Goal: Find specific page/section: Find specific page/section

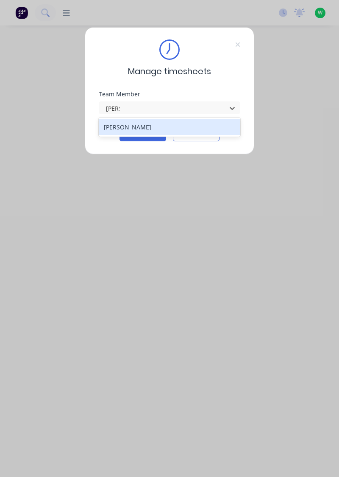
click at [162, 126] on div "[PERSON_NAME]" at bounding box center [170, 127] width 142 height 16
type input "[PERSON_NAME]"
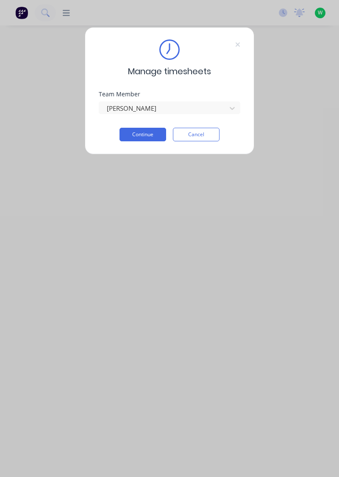
click at [146, 132] on button "Continue" at bounding box center [143, 135] width 47 height 14
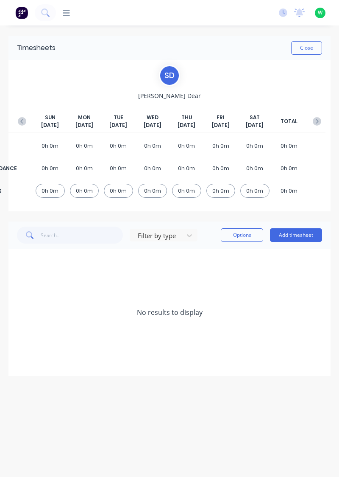
click at [311, 44] on button "Close" at bounding box center [307, 48] width 31 height 14
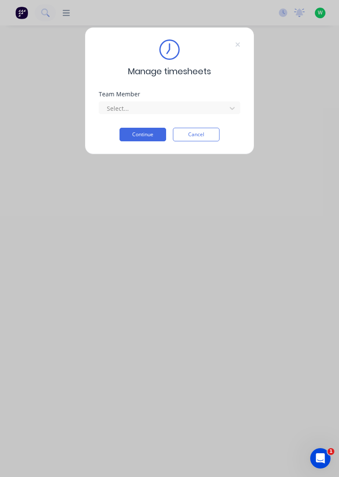
click at [199, 137] on button "Cancel" at bounding box center [196, 135] width 47 height 14
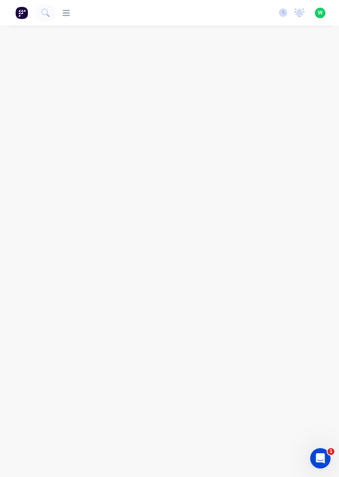
click at [64, 16] on icon at bounding box center [66, 13] width 7 height 8
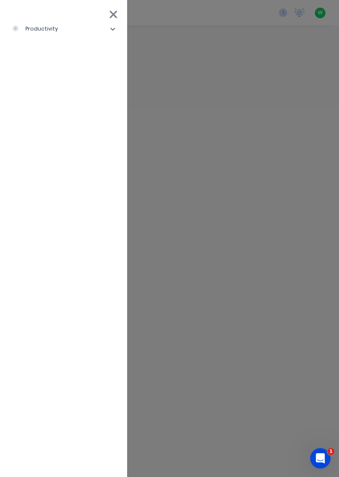
click at [110, 16] on icon at bounding box center [113, 14] width 9 height 12
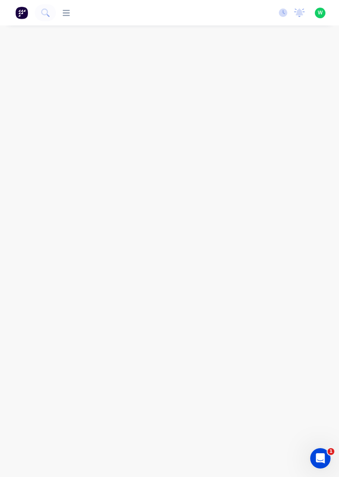
click at [61, 15] on div at bounding box center [63, 13] width 14 height 8
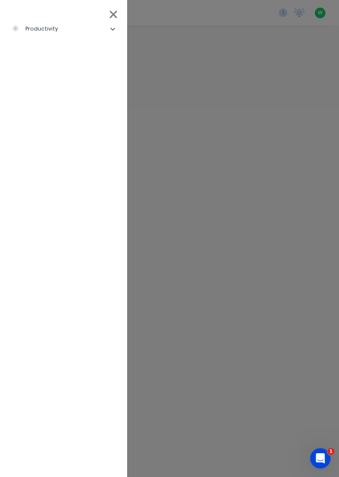
click at [83, 37] on li "productivity" at bounding box center [64, 28] width 114 height 21
click at [79, 57] on li "Workflow" at bounding box center [67, 49] width 107 height 21
click at [46, 53] on div "Workflow" at bounding box center [38, 50] width 39 height 8
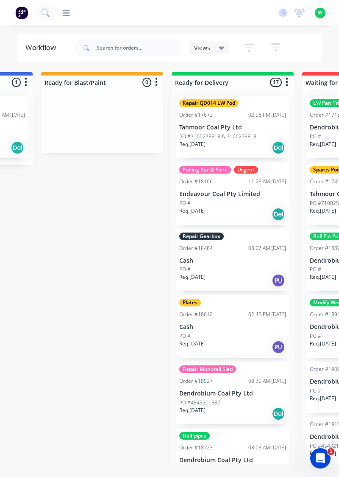
scroll to position [0, 627]
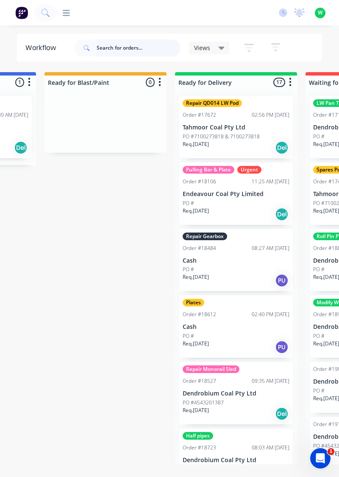
click at [140, 47] on input "text" at bounding box center [139, 47] width 84 height 17
type input "Toilet"
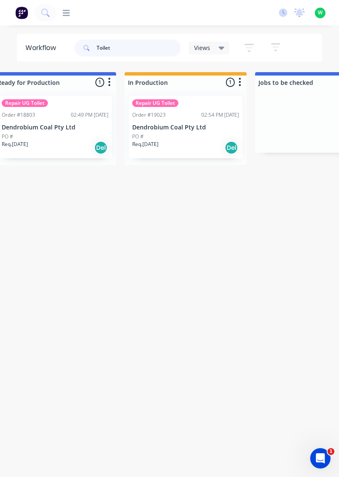
scroll to position [0, 285]
